Goal: Information Seeking & Learning: Learn about a topic

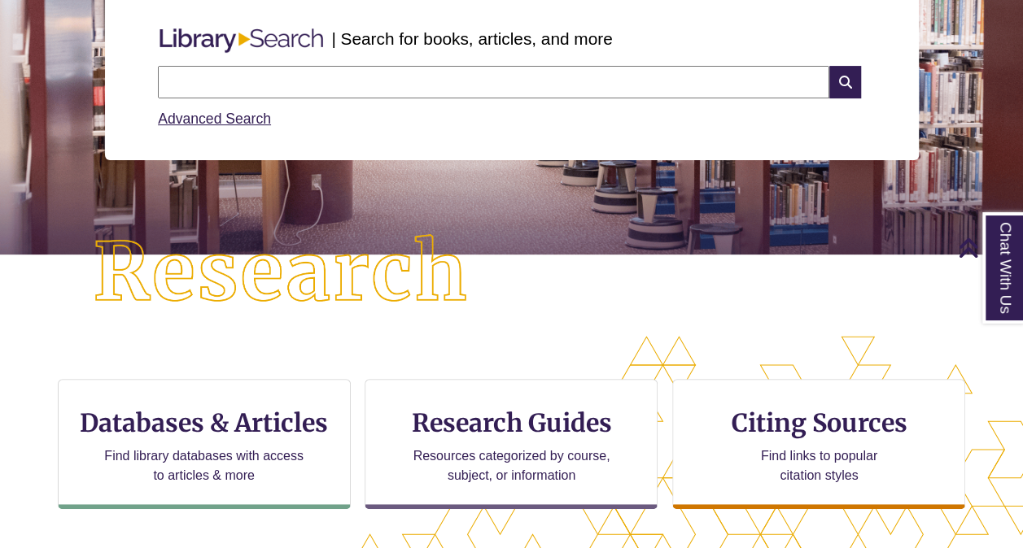
scroll to position [215, 0]
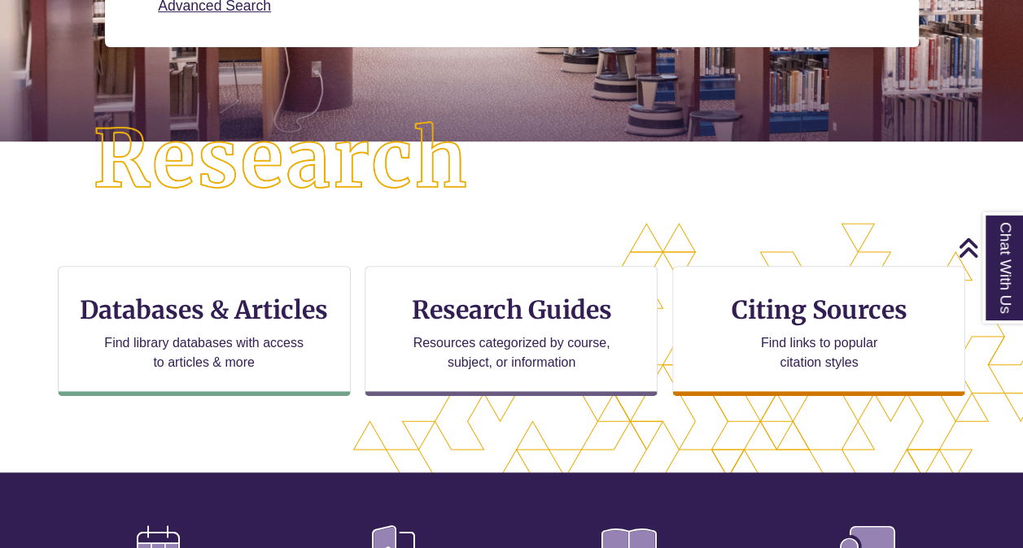
scroll to position [334, 0]
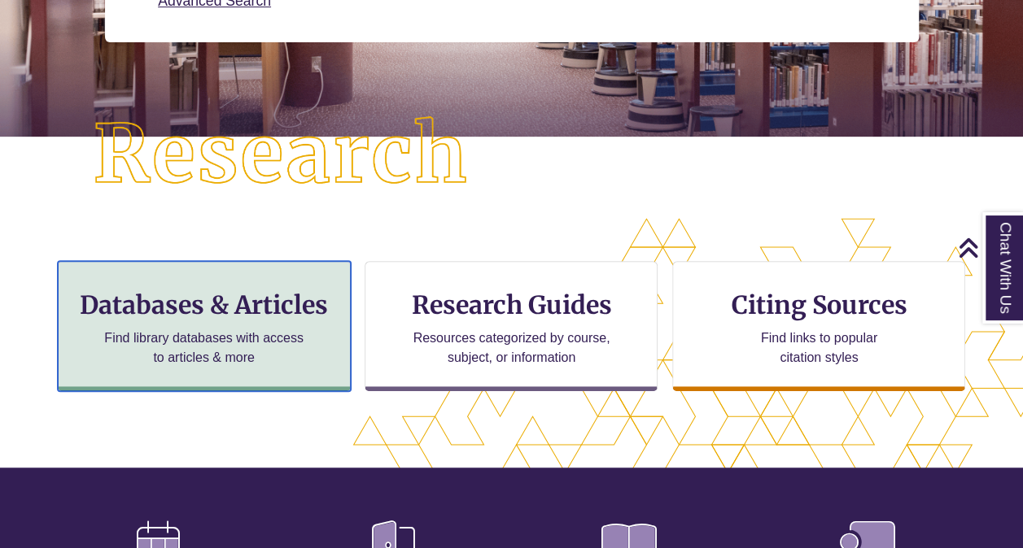
click at [251, 342] on p "Find library databases with access to articles & more" at bounding box center [204, 348] width 212 height 39
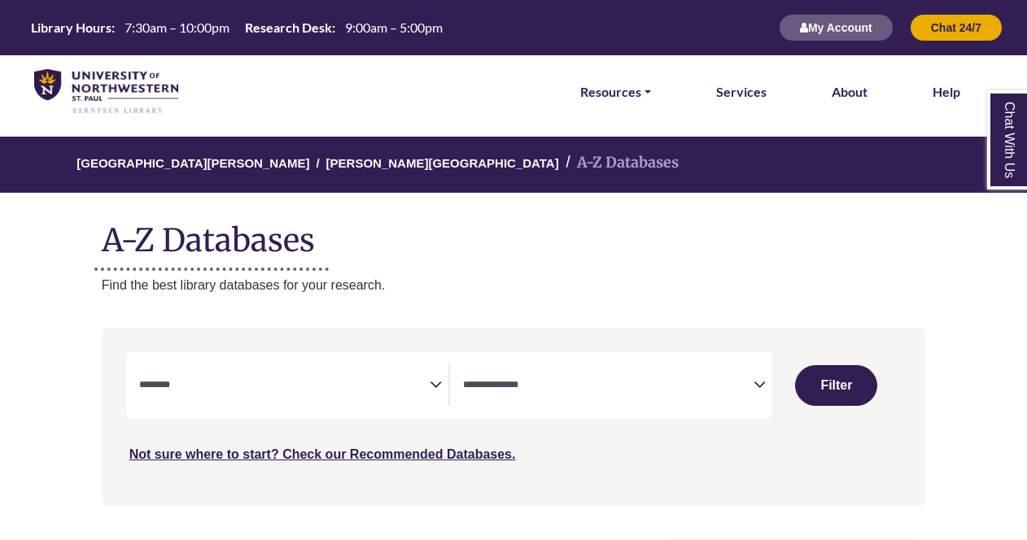
select select "Database Subject Filter"
select select "Database Types Filter"
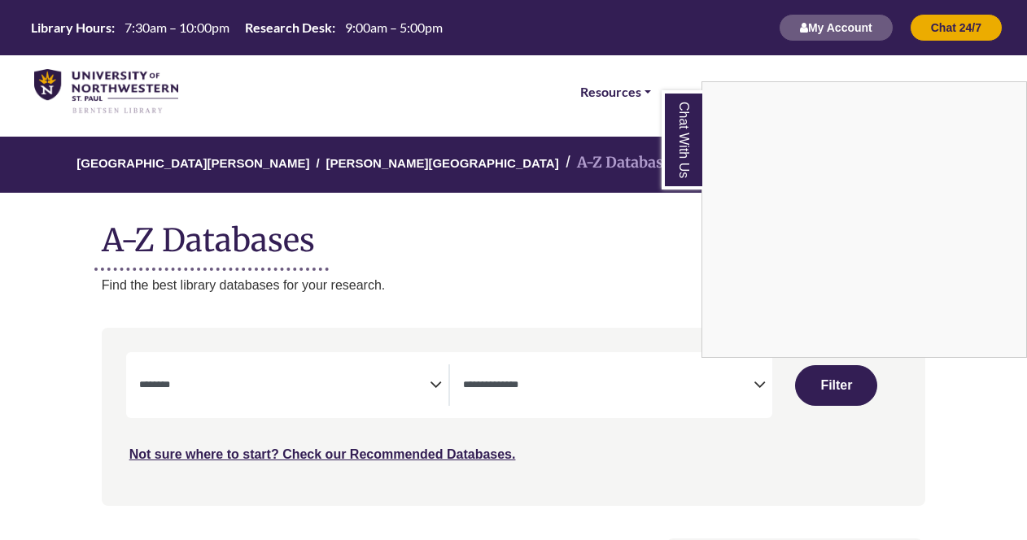
click at [640, 245] on div "Chat With Us" at bounding box center [513, 270] width 1027 height 540
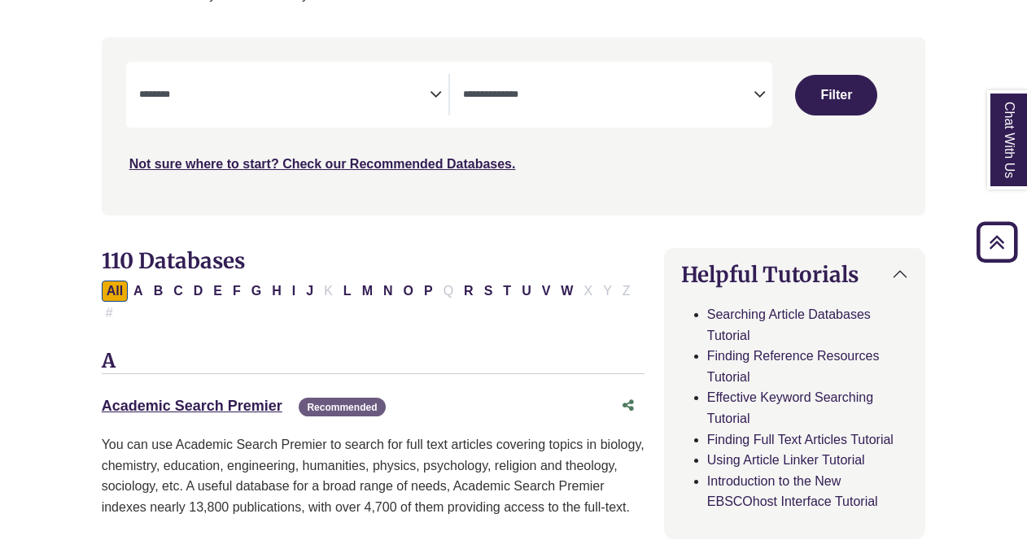
scroll to position [291, 0]
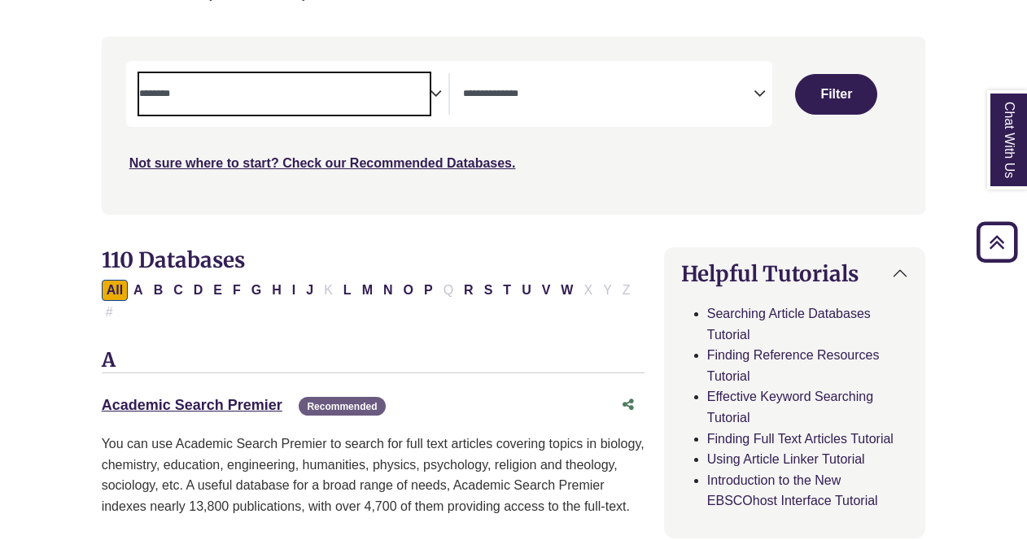
click at [413, 103] on span "Search filters" at bounding box center [284, 93] width 290 height 41
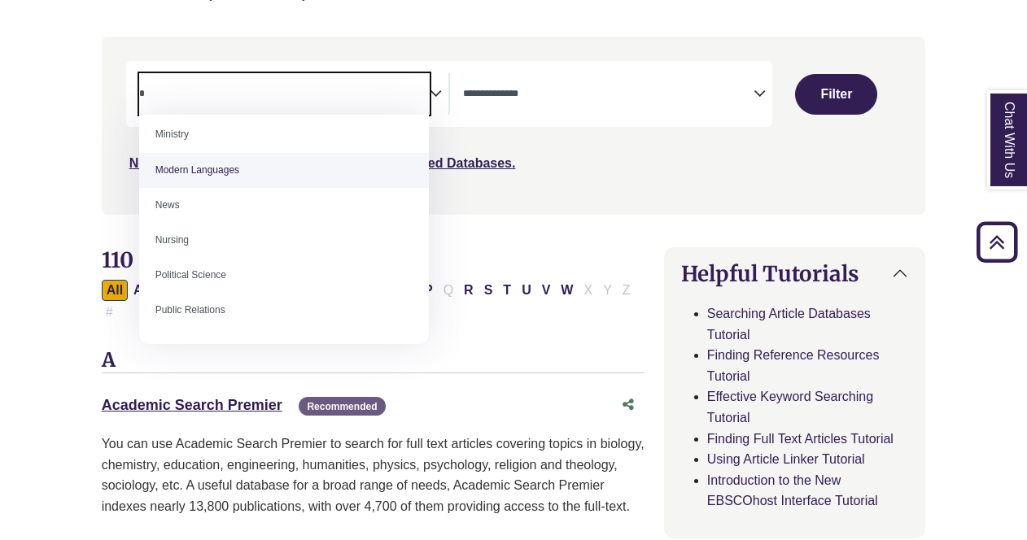
scroll to position [548, 0]
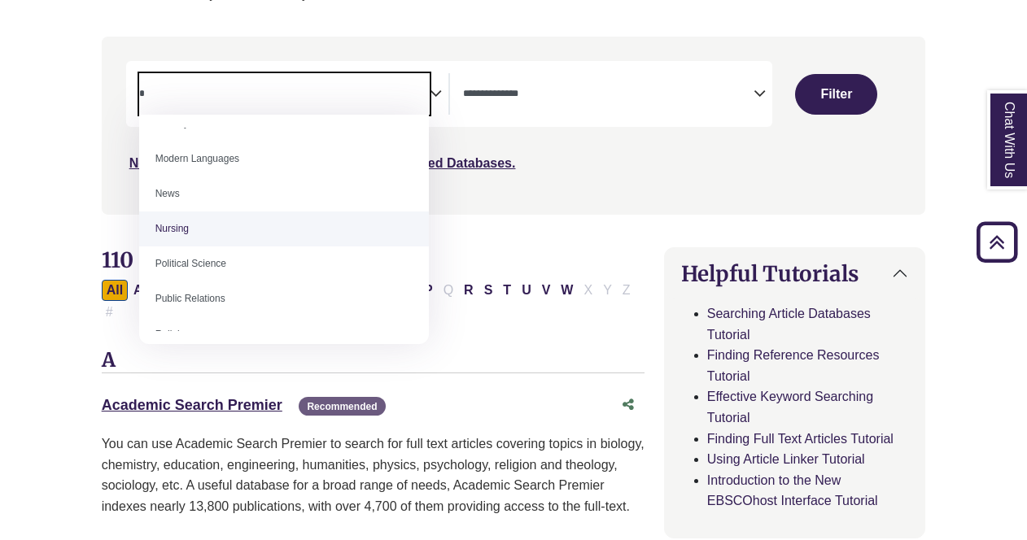
type textarea "*"
select select "*****"
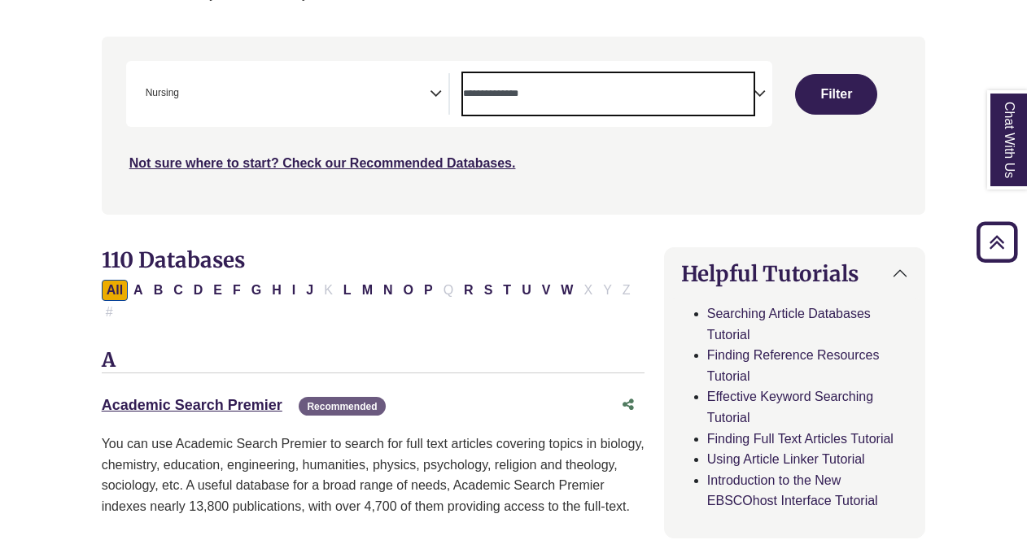
click at [532, 94] on textarea "Search" at bounding box center [608, 95] width 290 height 13
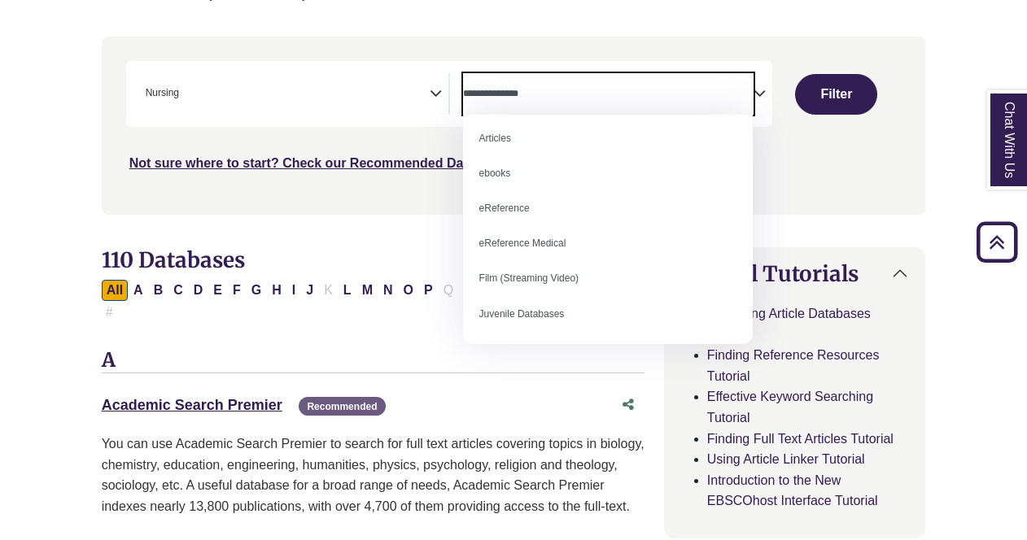
scroll to position [0, 0]
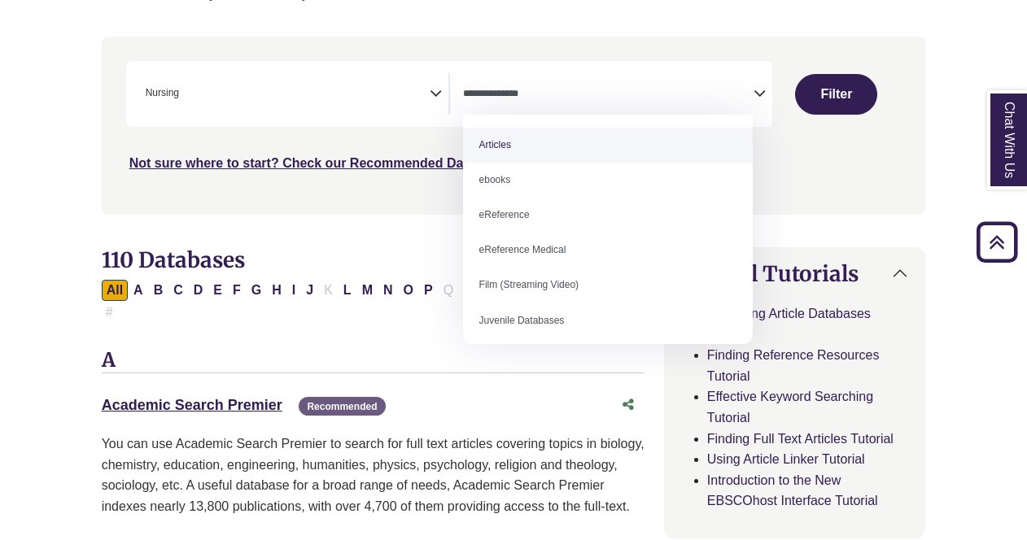
select select "*****"
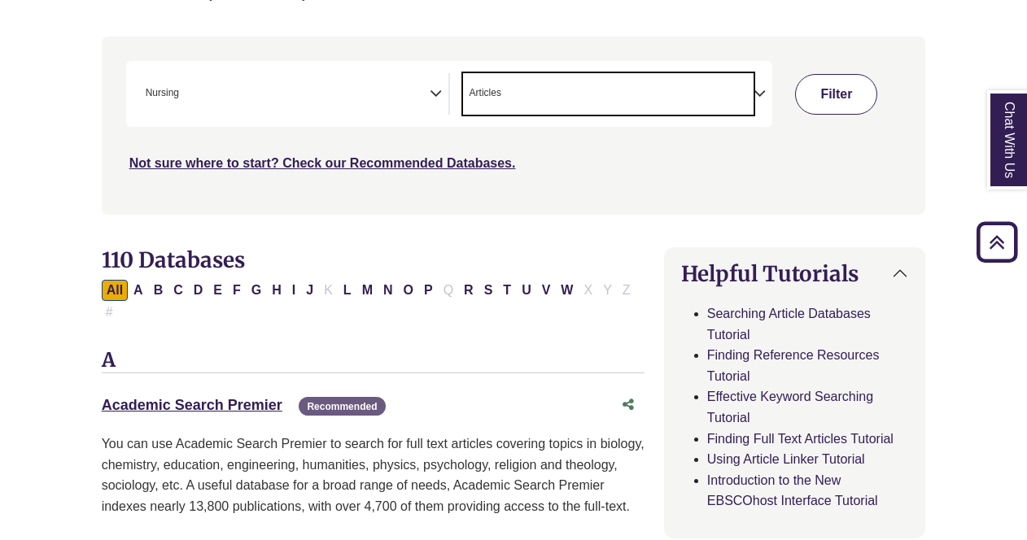
click at [824, 100] on button "Filter" at bounding box center [836, 94] width 82 height 41
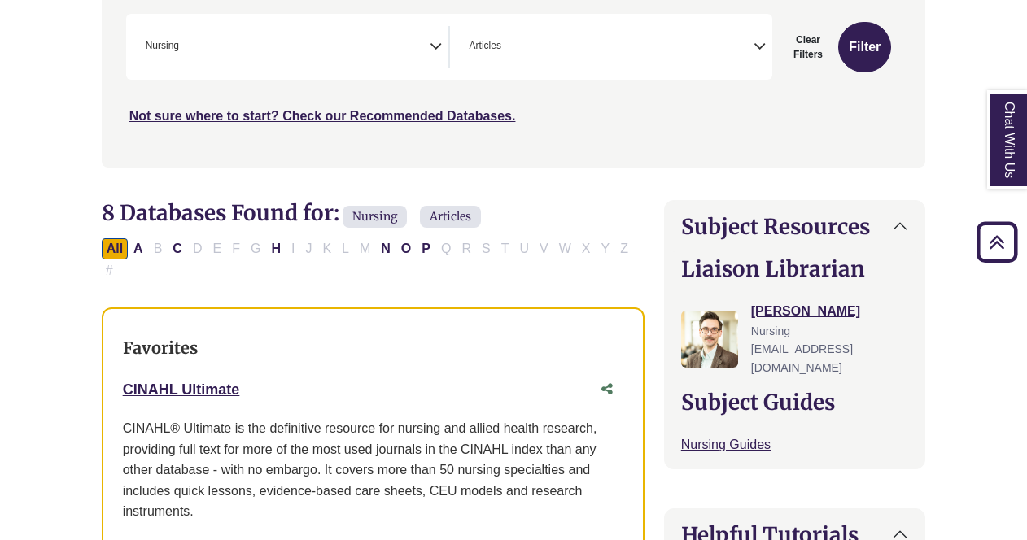
scroll to position [338, 0]
click at [705, 57] on span "× Articles" at bounding box center [608, 47] width 290 height 41
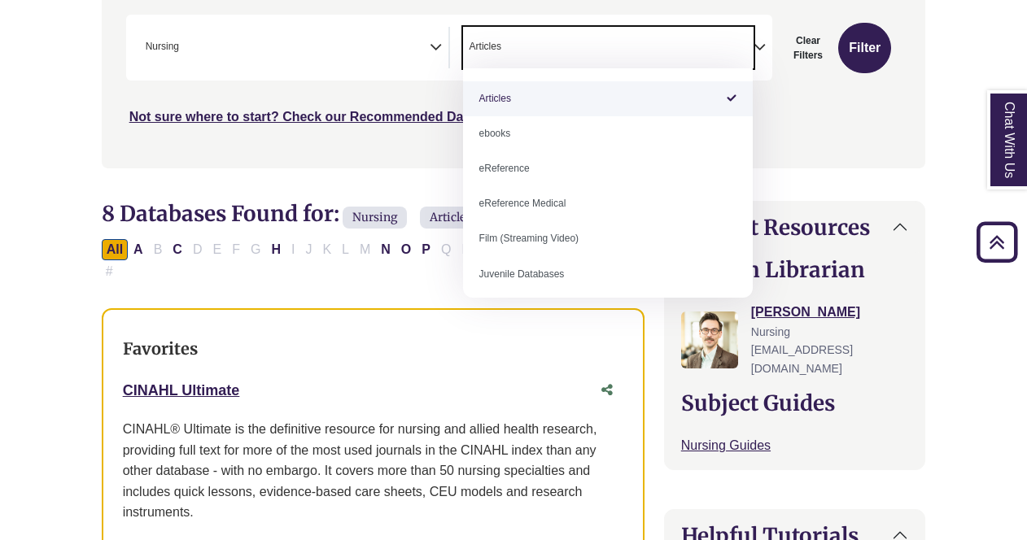
click at [796, 127] on div "Search filters" at bounding box center [513, 79] width 805 height 164
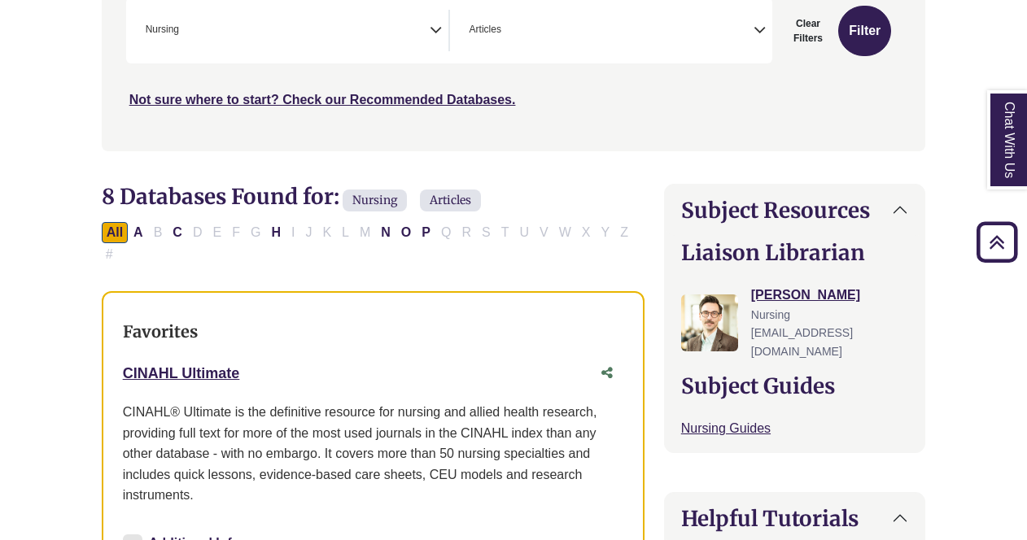
scroll to position [288, 0]
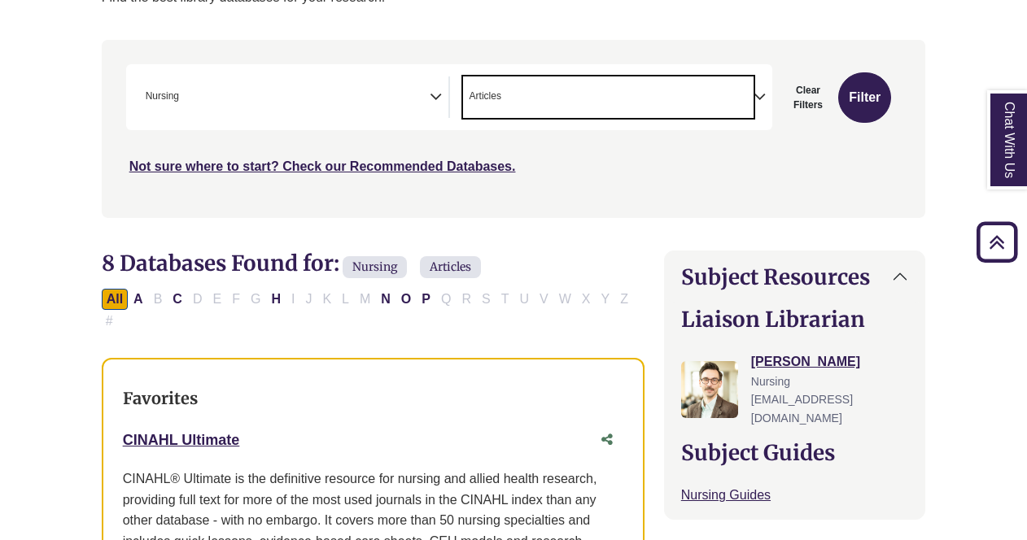
click at [511, 97] on textarea "Search" at bounding box center [507, 98] width 7 height 13
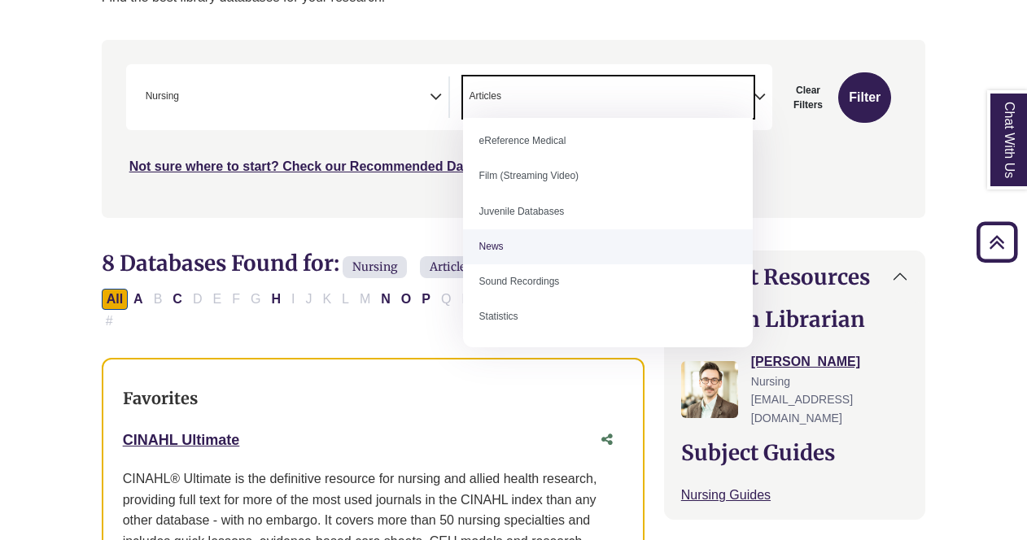
scroll to position [0, 0]
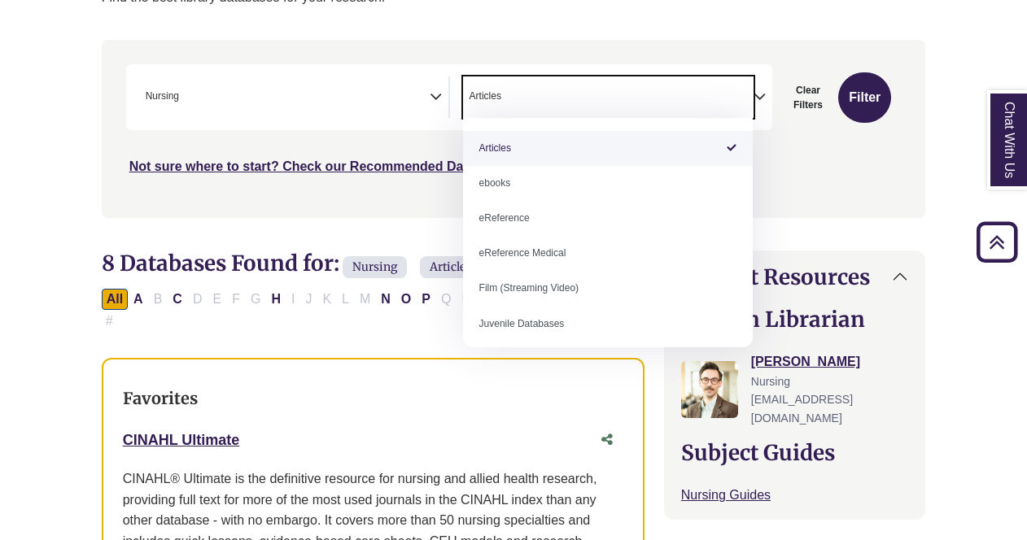
click at [787, 186] on div "Search filters" at bounding box center [513, 128] width 805 height 164
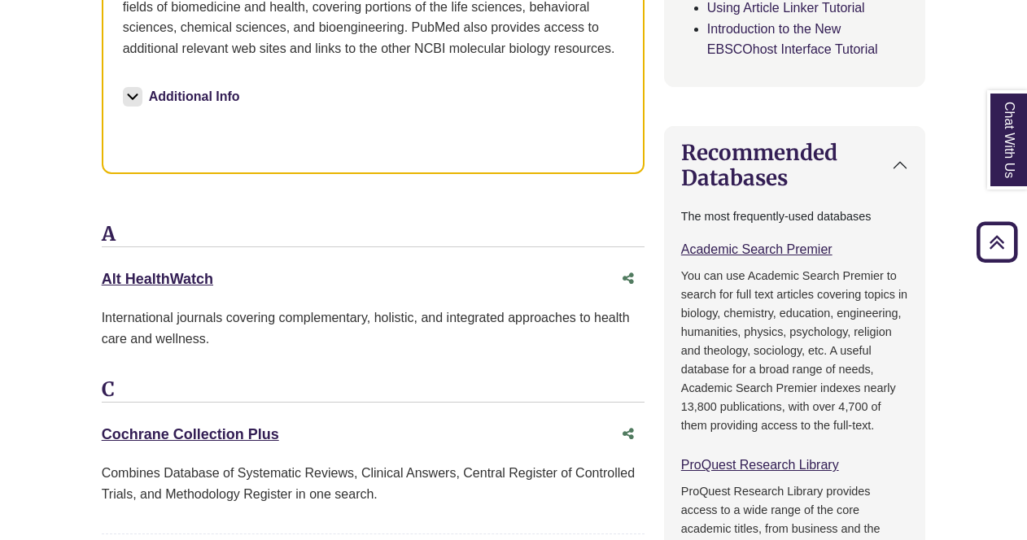
scroll to position [1055, 0]
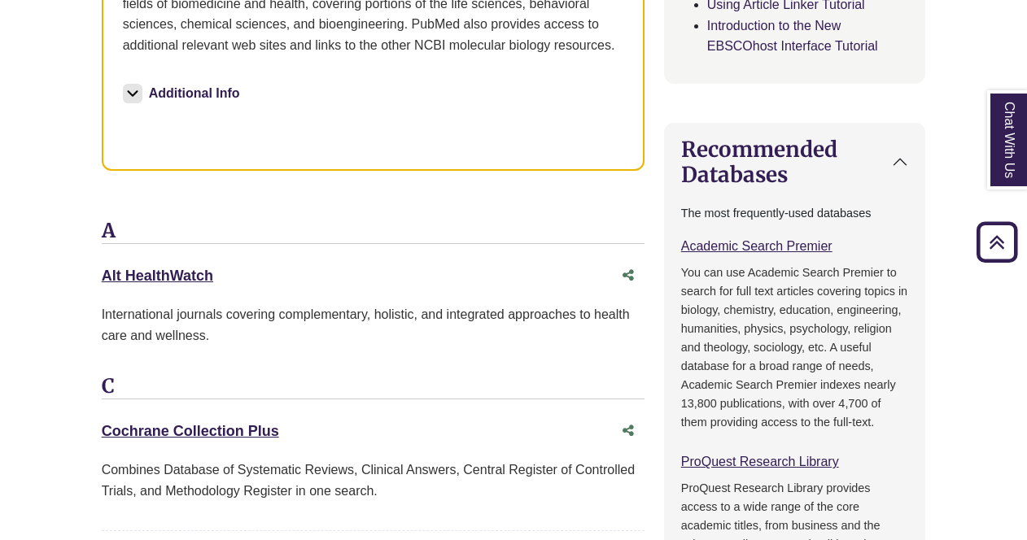
click at [143, 93] on button "Additional Info" at bounding box center [184, 93] width 122 height 23
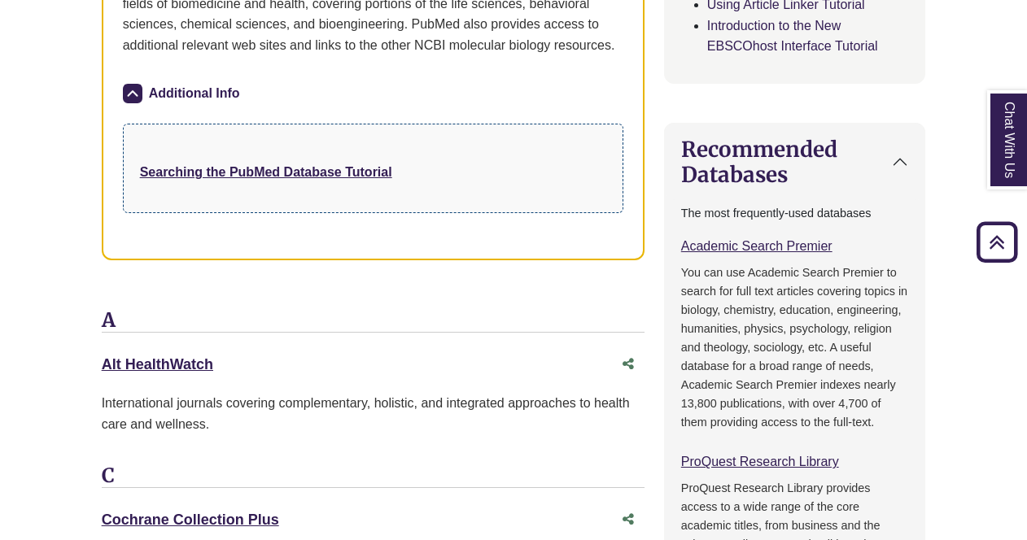
click at [133, 88] on img at bounding box center [133, 94] width 20 height 20
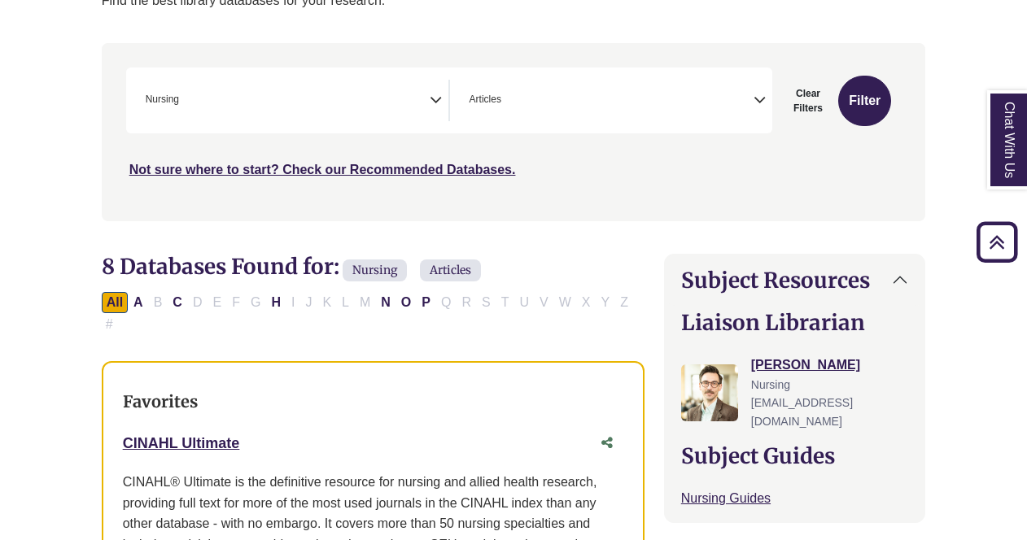
scroll to position [273, 0]
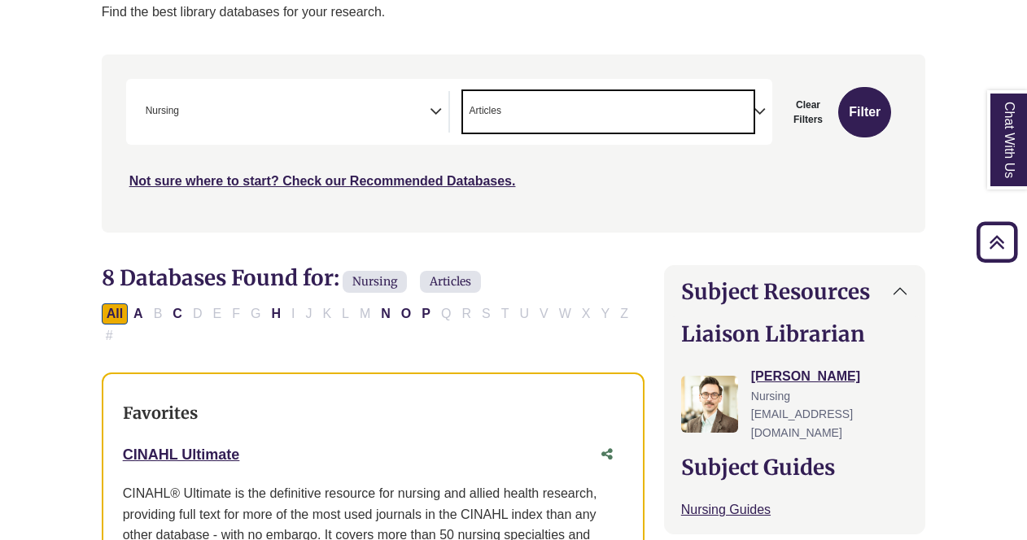
click at [751, 110] on span "× Articles" at bounding box center [608, 111] width 290 height 41
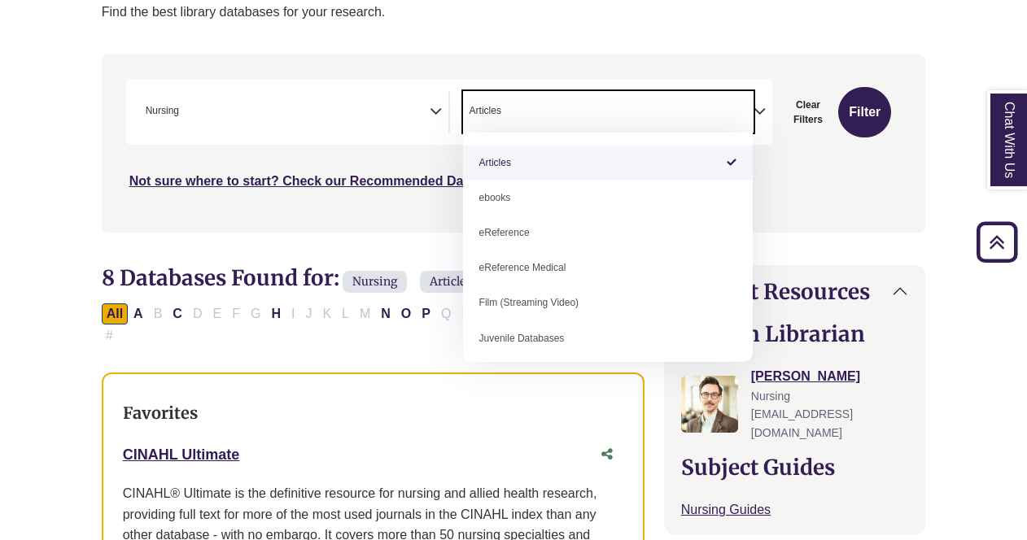
click at [801, 155] on div "***" at bounding box center [513, 135] width 775 height 112
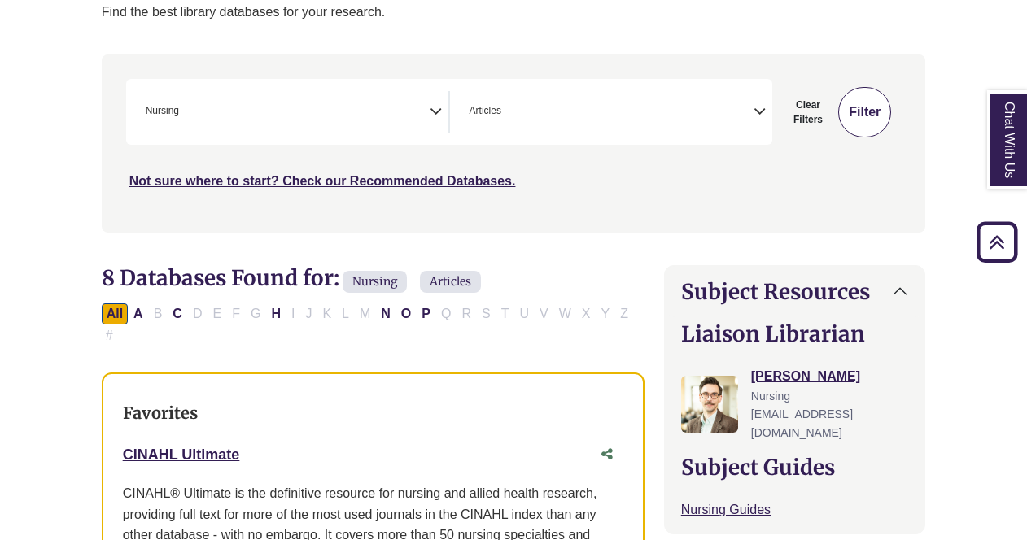
click at [871, 107] on button "Filter" at bounding box center [864, 112] width 53 height 50
click at [806, 111] on button "Clear Filters" at bounding box center [808, 112] width 53 height 50
select select "Database Subject Filter"
select select "Database Types Filter"
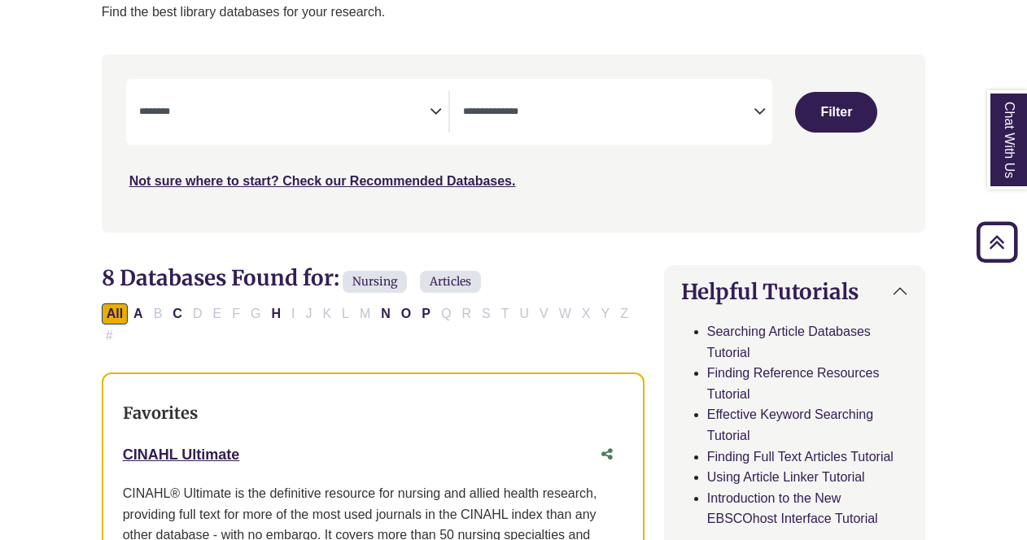
select select "Database Subject Filter"
select select "Database Types Filter"
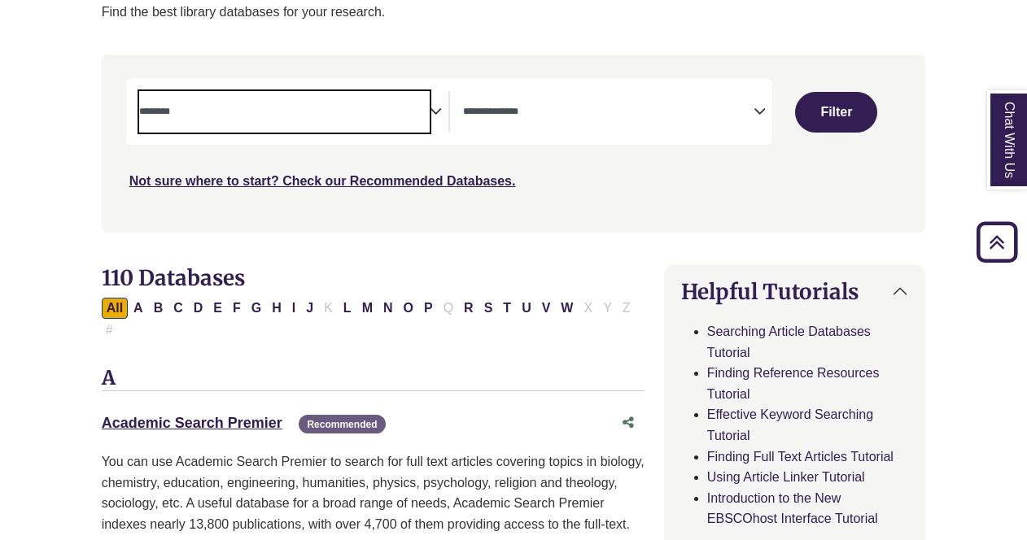
click at [395, 112] on textarea "Search" at bounding box center [284, 113] width 290 height 13
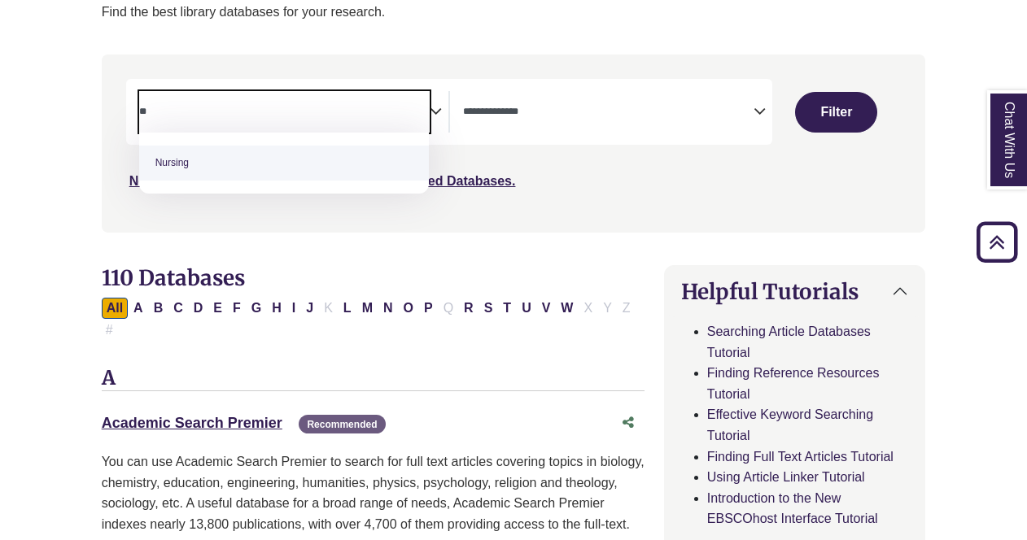
type textarea "**"
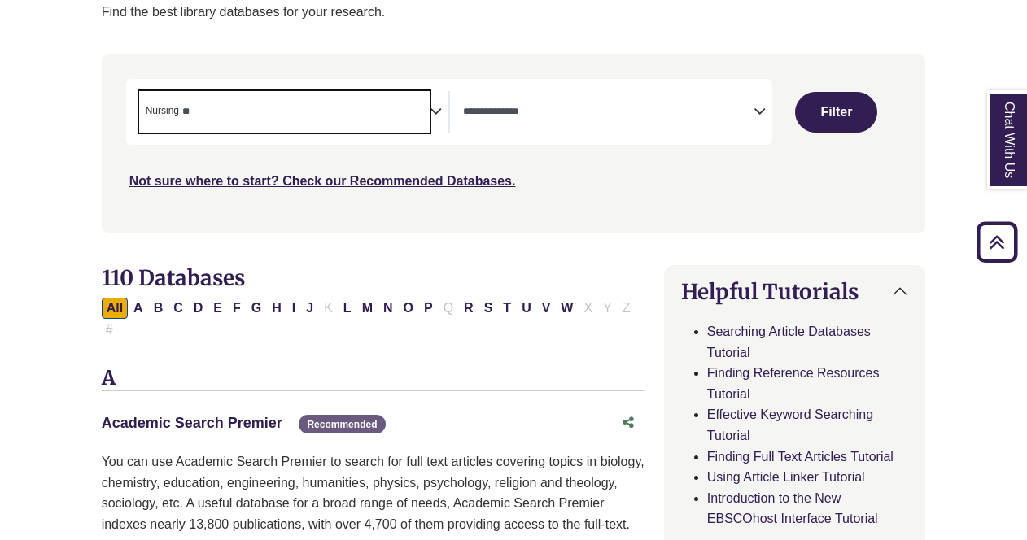
select select "*****"
click at [841, 119] on button "Filter" at bounding box center [836, 112] width 82 height 41
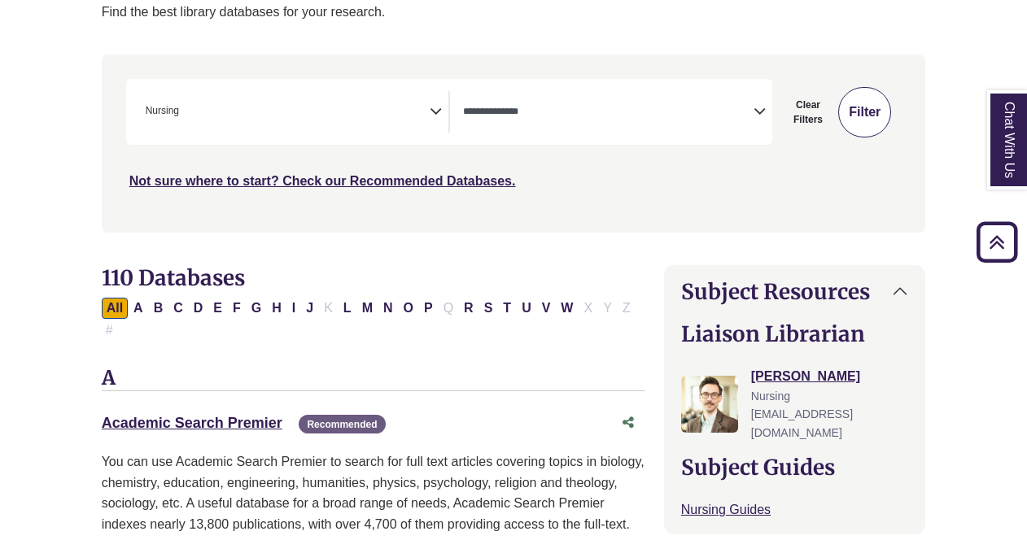
select select "Database Types Filter"
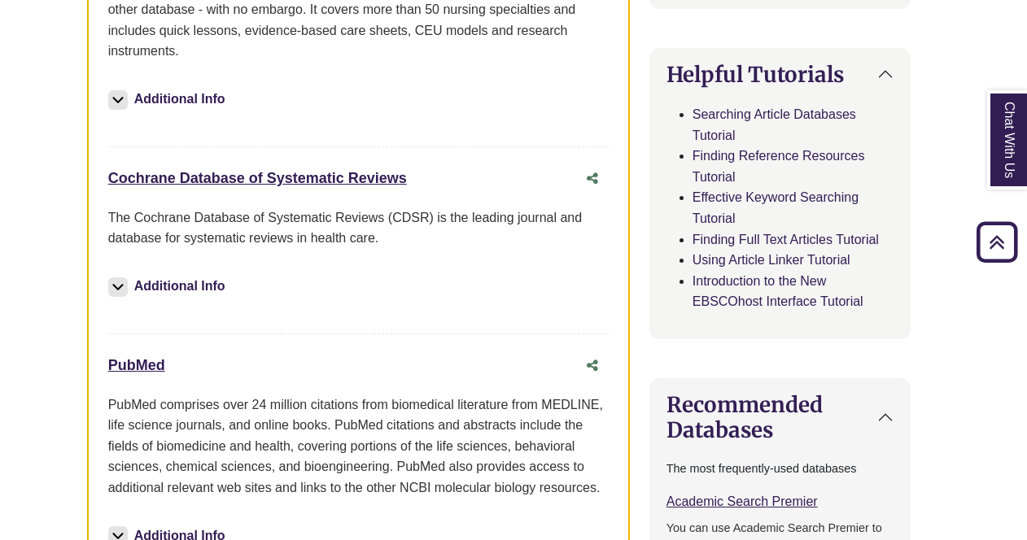
scroll to position [793, 15]
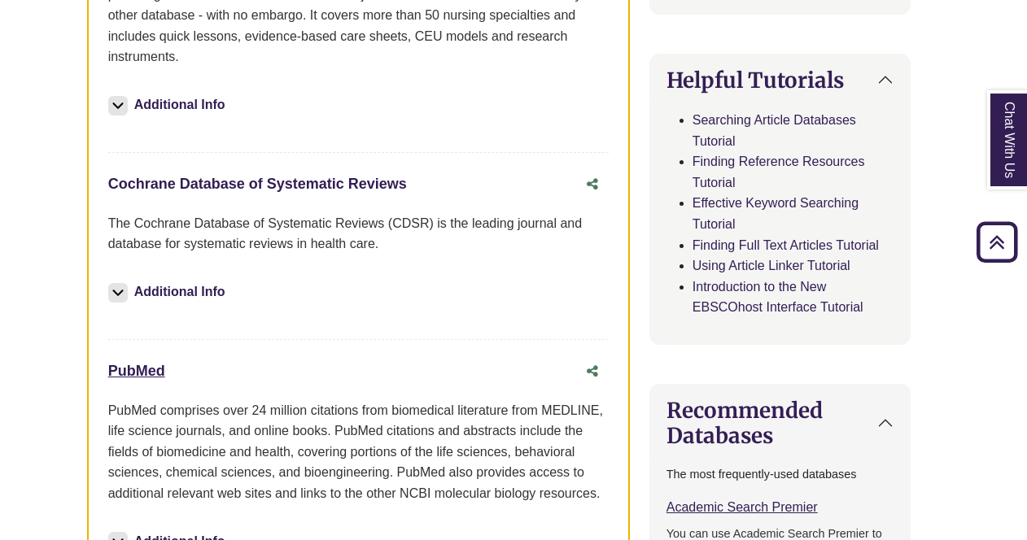
click at [316, 176] on link "Cochrane Database of Systematic Reviews This link opens in a new window" at bounding box center [257, 184] width 299 height 16
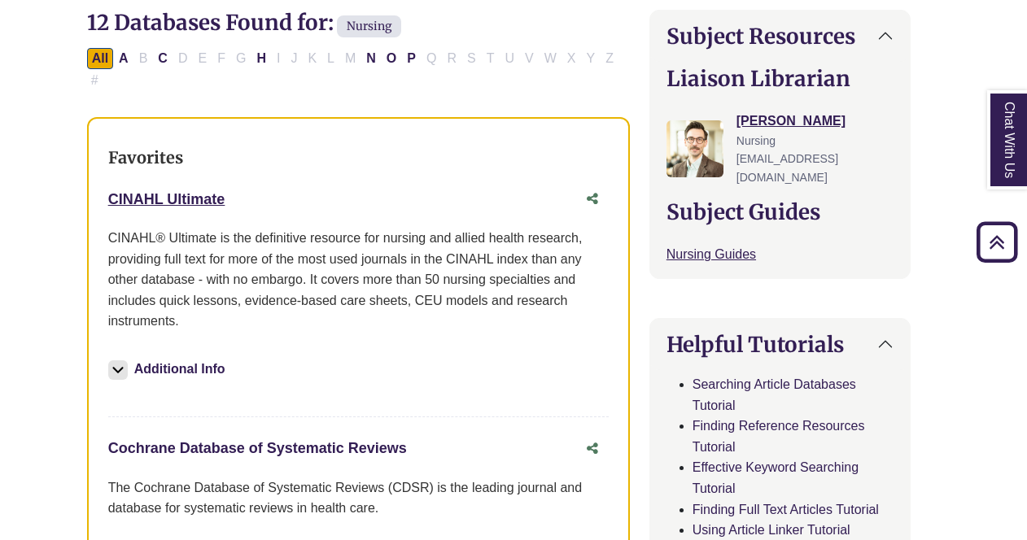
scroll to position [528, 15]
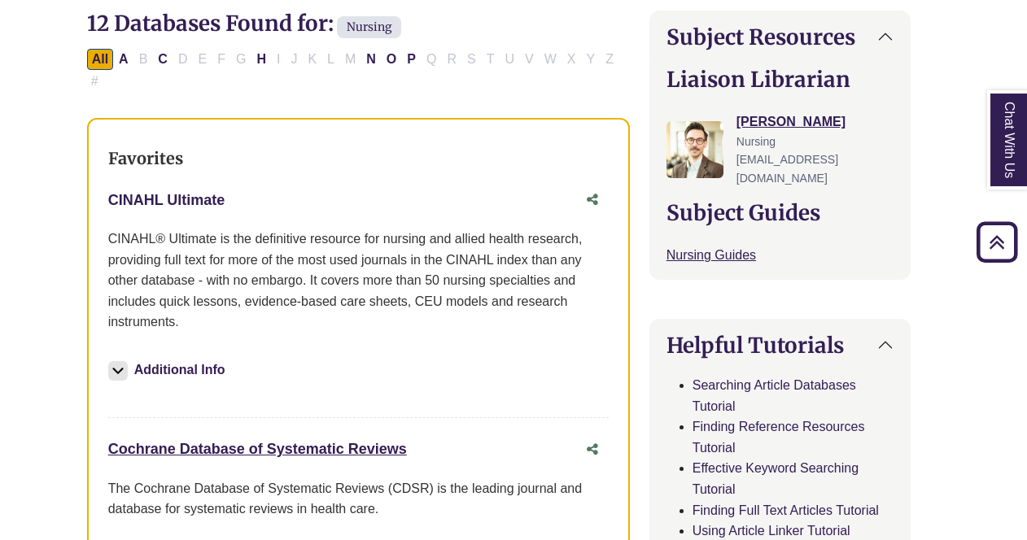
click at [194, 192] on link "CINAHL Ultimate This link opens in a new window" at bounding box center [166, 200] width 117 height 16
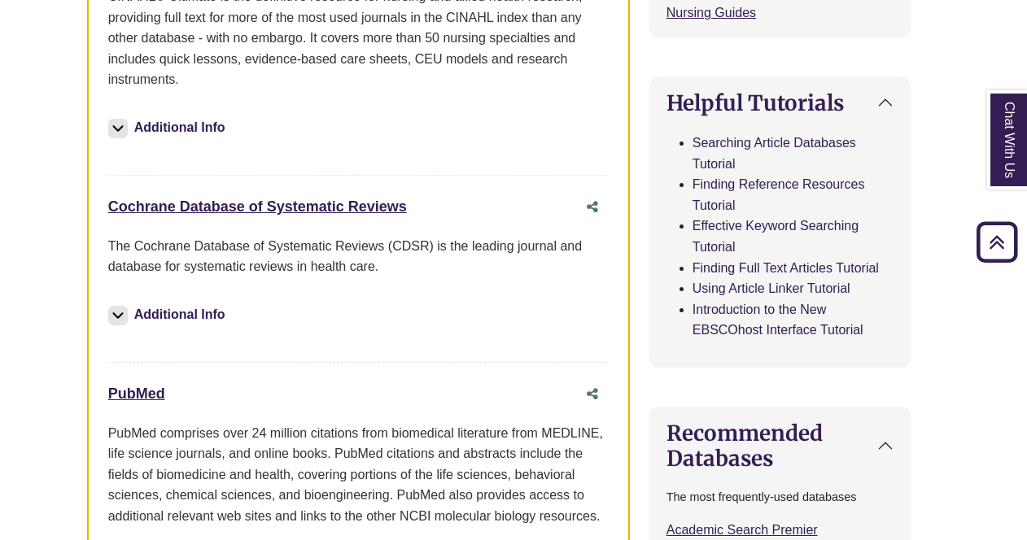
scroll to position [772, 15]
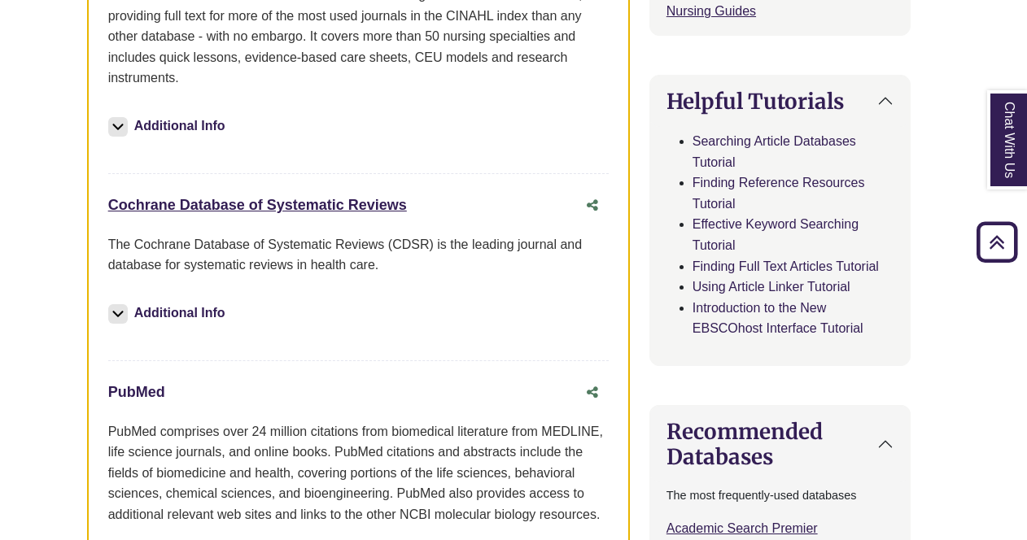
click at [146, 384] on link "PubMed This link opens in a new window" at bounding box center [136, 392] width 57 height 16
